Goal: Task Accomplishment & Management: Manage account settings

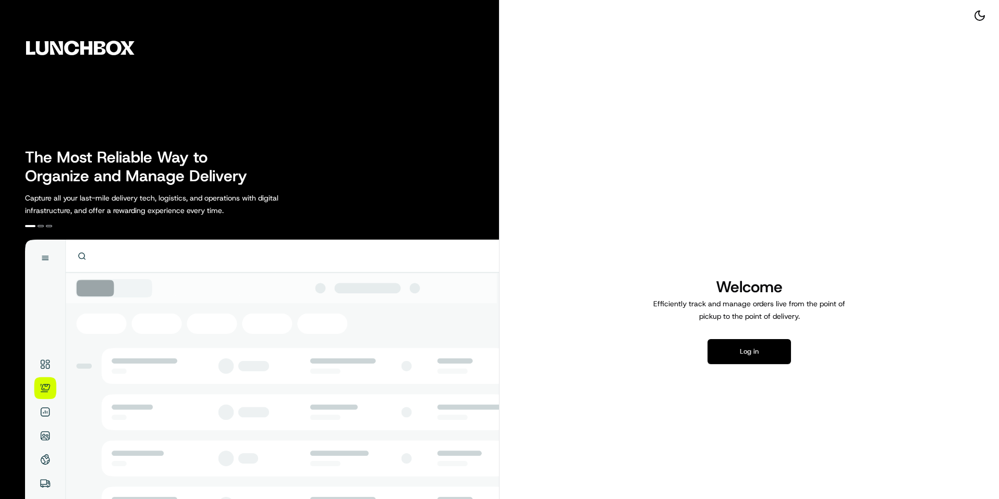
click at [734, 352] on button "Log in" at bounding box center [748, 351] width 83 height 25
